Goal: Find specific page/section: Find specific page/section

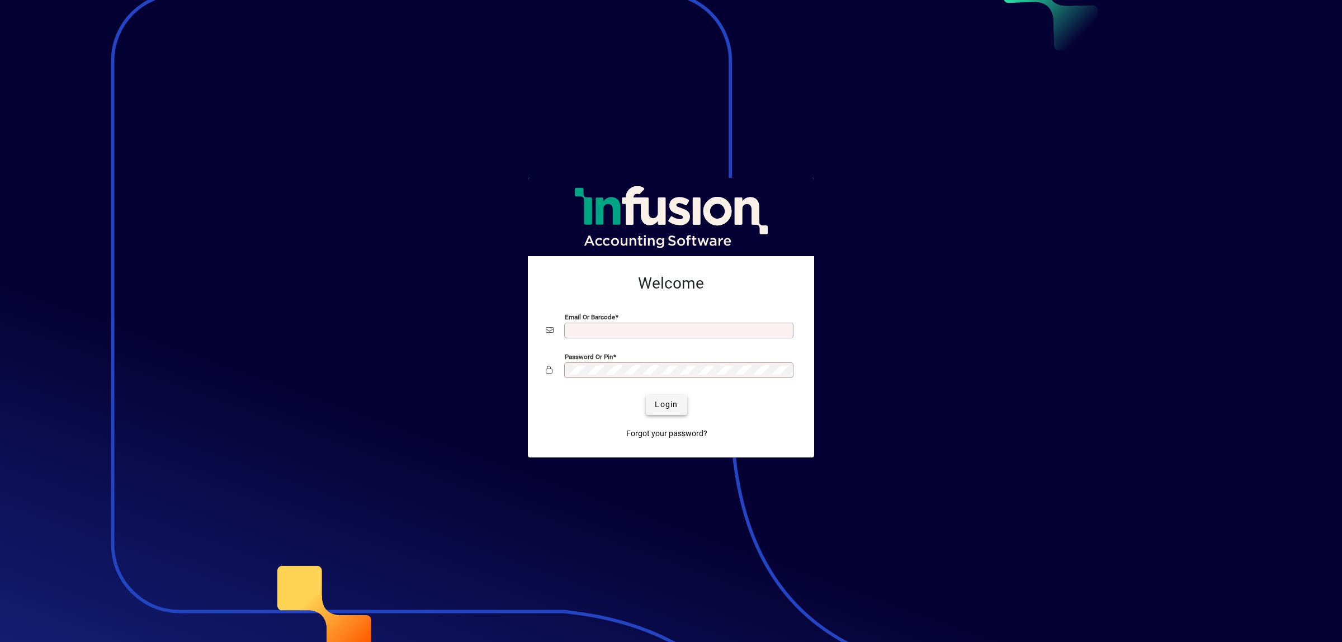
type input "**********"
click at [666, 407] on span "Login" at bounding box center [666, 405] width 23 height 12
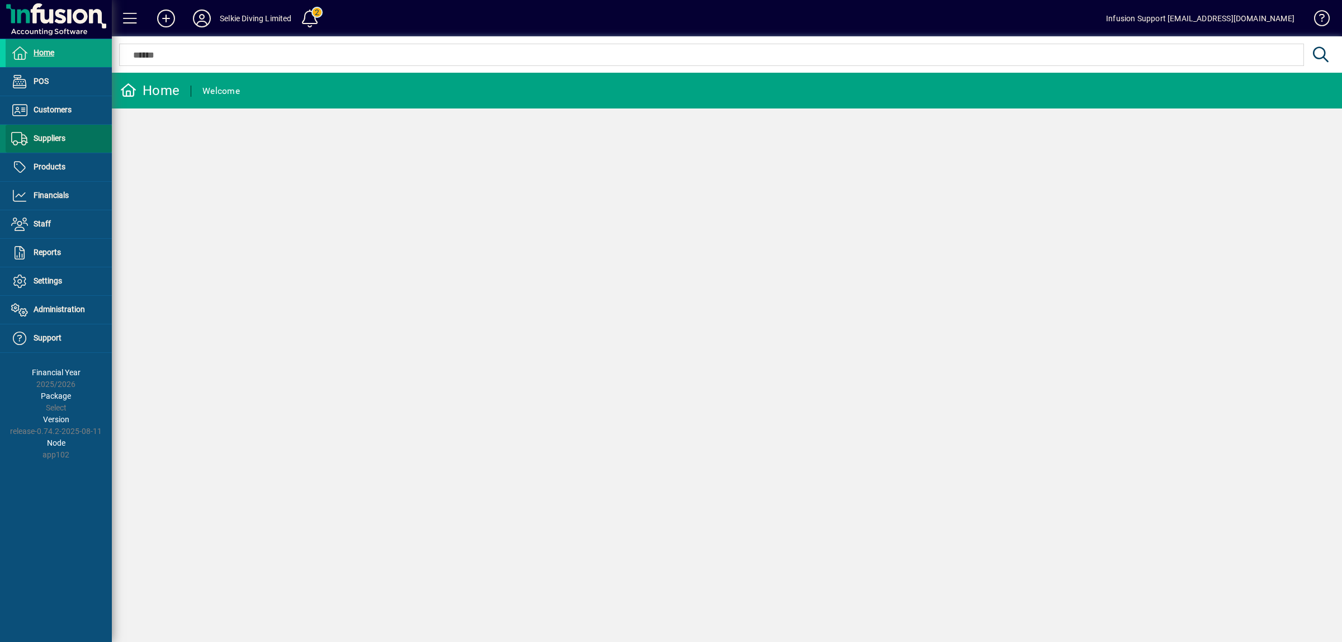
click at [65, 136] on span "Suppliers" at bounding box center [50, 138] width 32 height 9
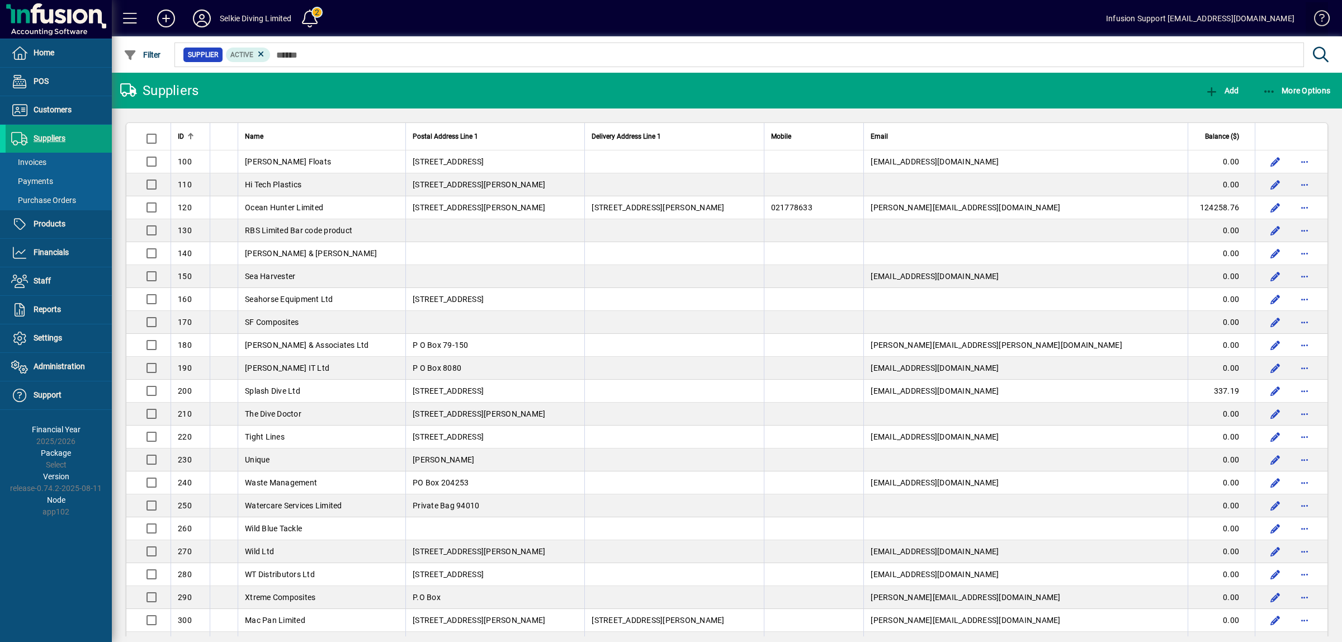
click at [1318, 18] on span at bounding box center [1316, 20] width 27 height 27
